Goal: Navigation & Orientation: Find specific page/section

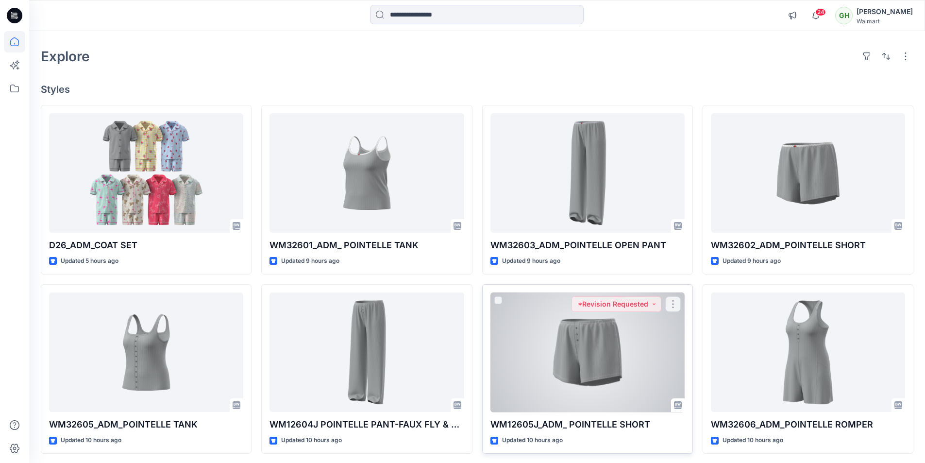
scroll to position [97, 0]
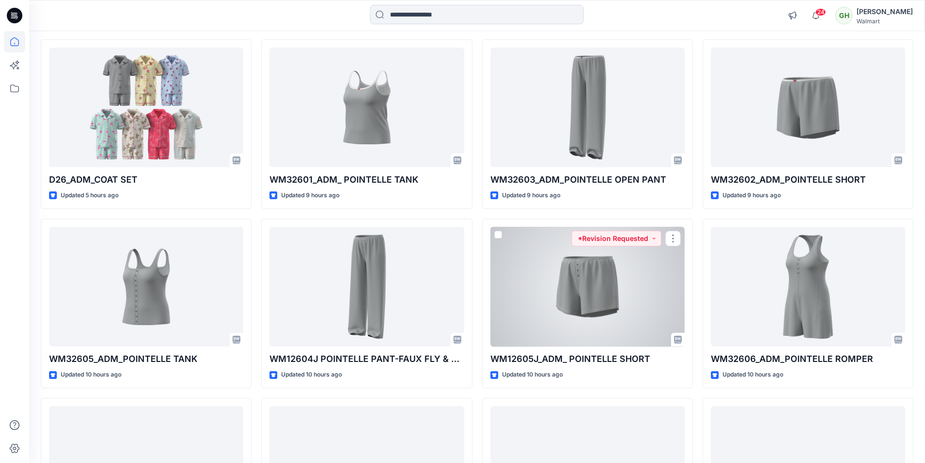
click at [588, 307] on div at bounding box center [588, 287] width 194 height 120
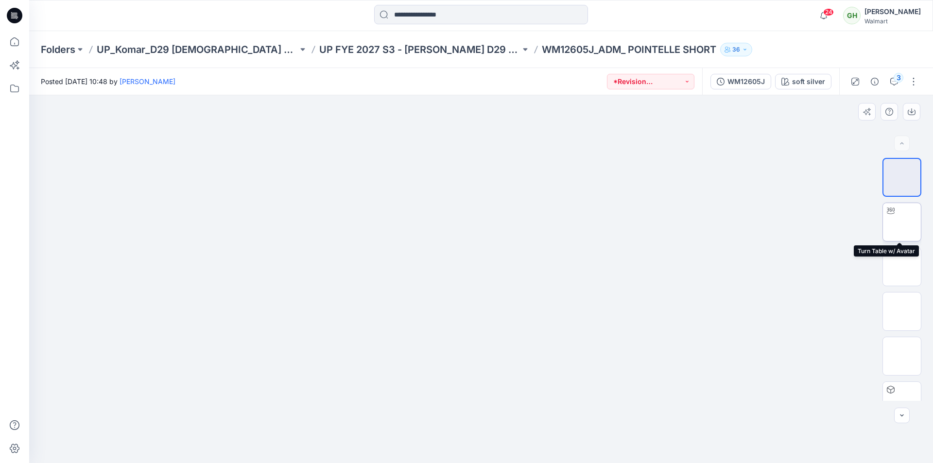
click at [902, 222] on img at bounding box center [902, 222] width 0 height 0
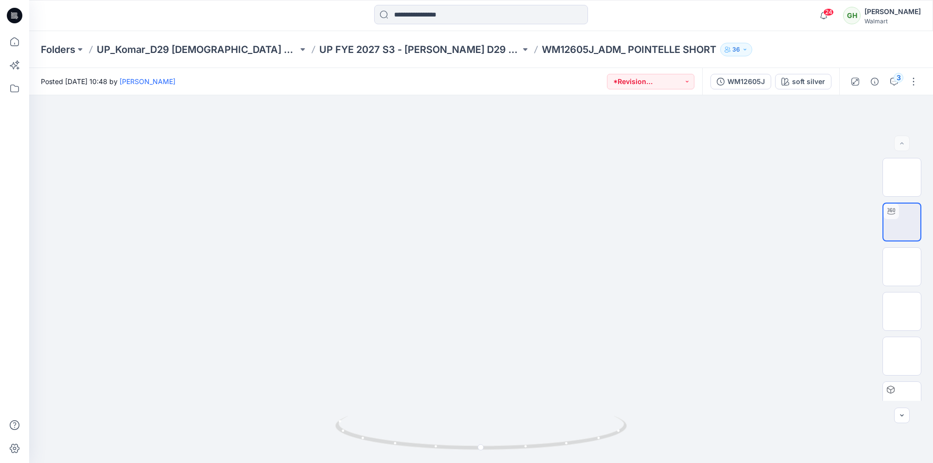
drag, startPoint x: 22, startPoint y: 15, endPoint x: 2, endPoint y: 5, distance: 22.2
click at [22, 15] on icon at bounding box center [15, 16] width 16 height 16
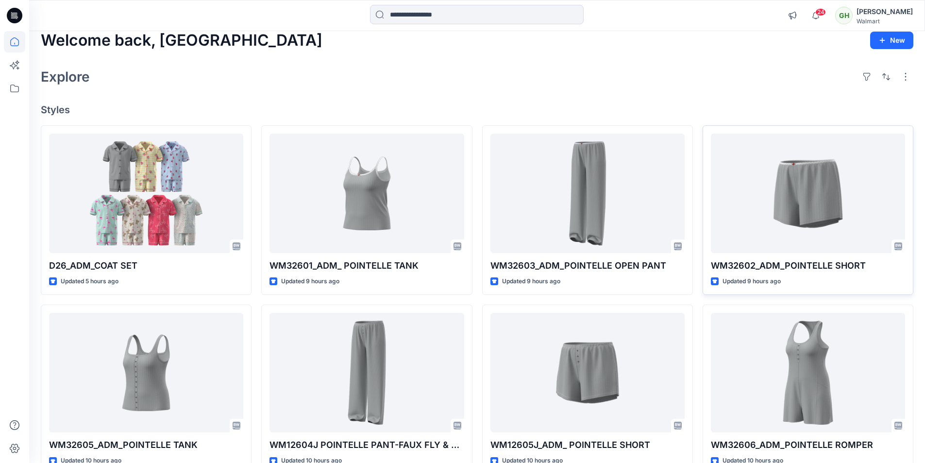
scroll to position [49, 0]
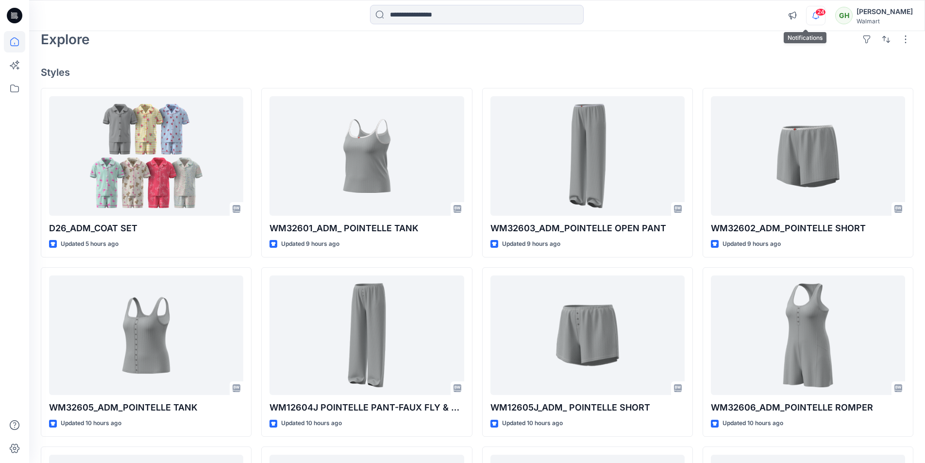
click at [807, 15] on icon "button" at bounding box center [816, 15] width 18 height 19
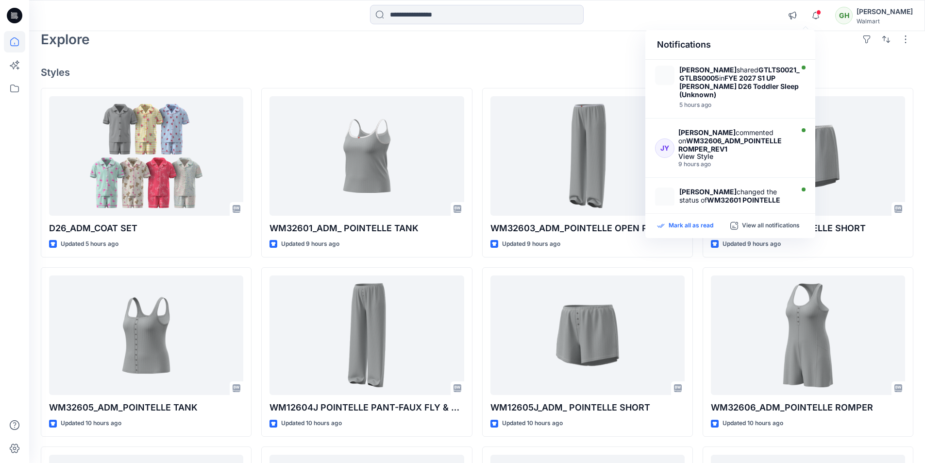
drag, startPoint x: 685, startPoint y: 224, endPoint x: 639, endPoint y: 121, distance: 112.6
click at [684, 224] on p "Mark all as read" at bounding box center [691, 225] width 45 height 9
click at [602, 74] on h4 "Styles" at bounding box center [477, 73] width 873 height 12
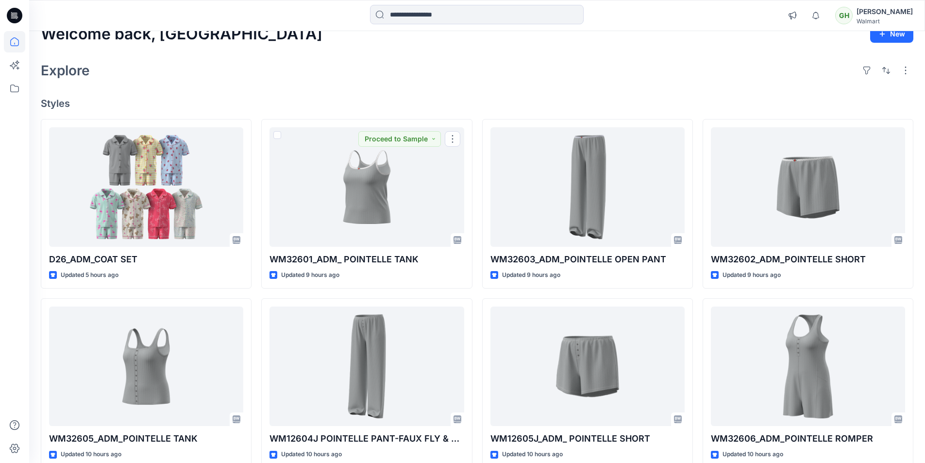
scroll to position [0, 0]
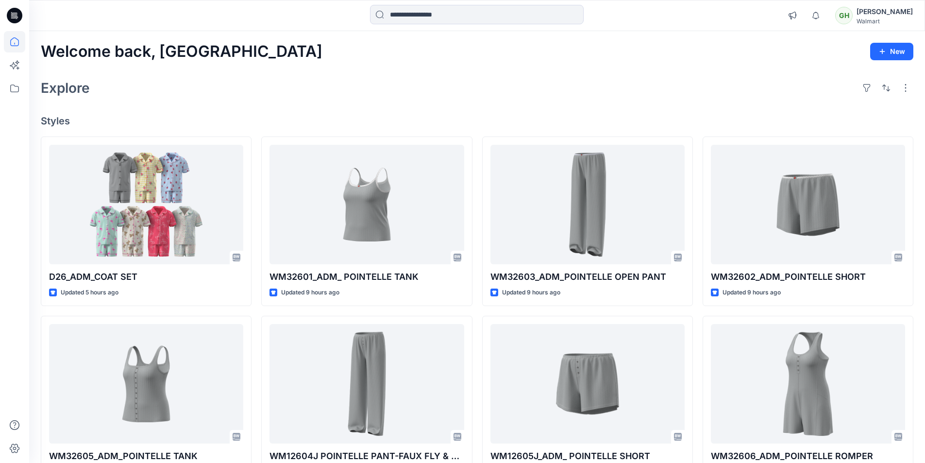
click at [263, 82] on div "Explore" at bounding box center [477, 87] width 873 height 23
click at [228, 88] on div "Explore" at bounding box center [477, 87] width 873 height 23
